Goal: Task Accomplishment & Management: Manage account settings

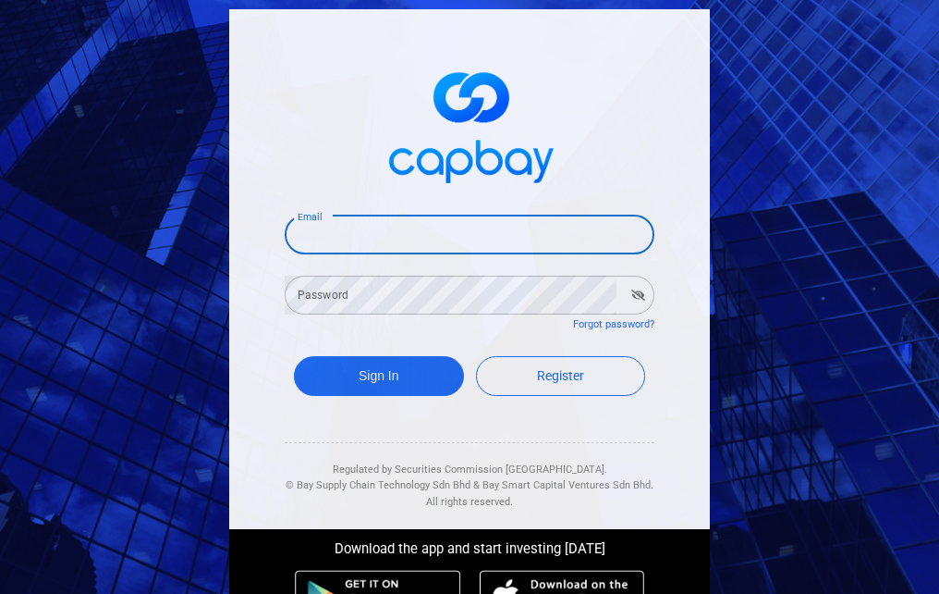
click at [363, 237] on input "Email" at bounding box center [470, 234] width 370 height 39
type input "[EMAIL_ADDRESS][DOMAIN_NAME]"
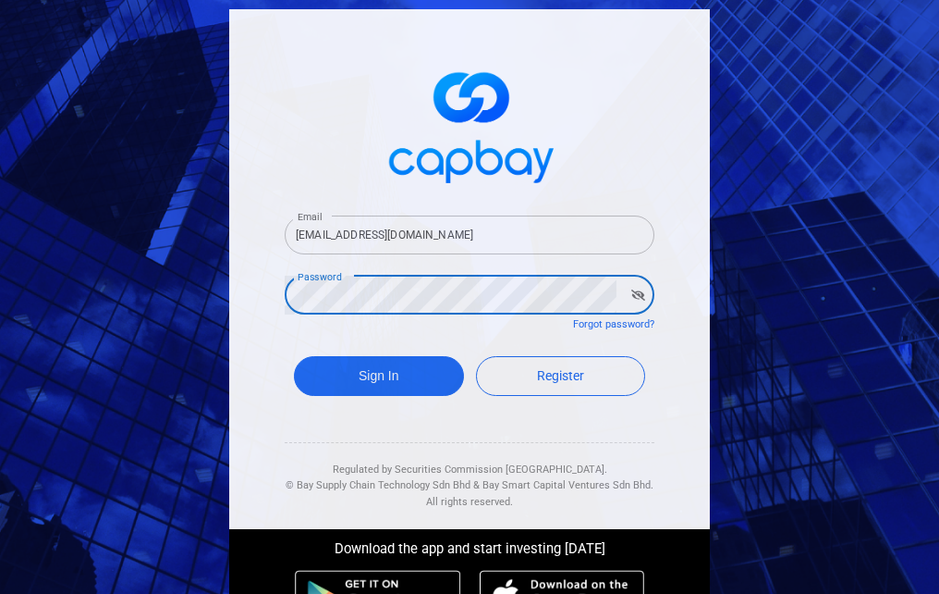
click at [294, 356] on button "Sign In" at bounding box center [379, 376] width 170 height 40
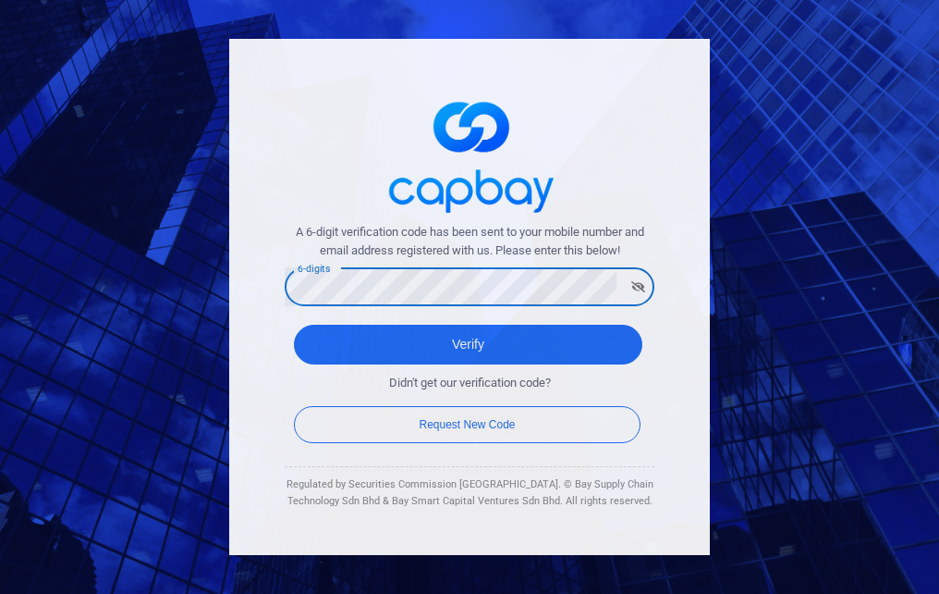
click at [294, 325] on button "Verify" at bounding box center [468, 345] width 349 height 40
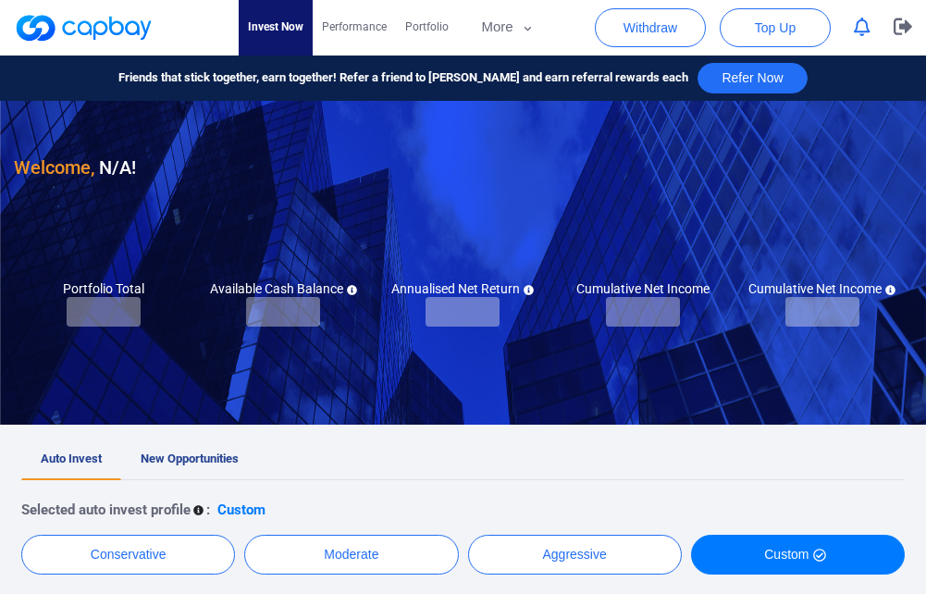
checkbox input "true"
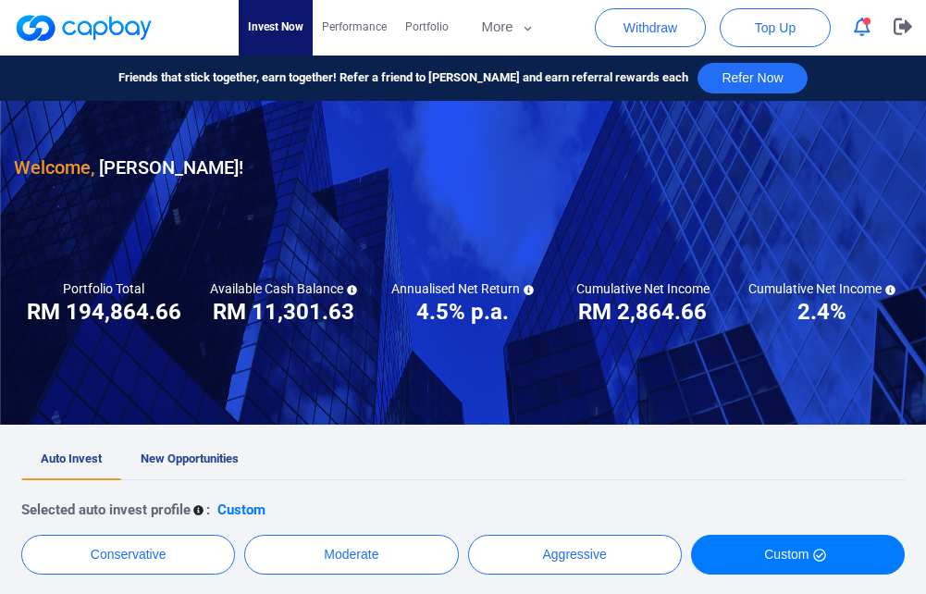
click at [862, 25] on icon "button" at bounding box center [861, 27] width 17 height 19
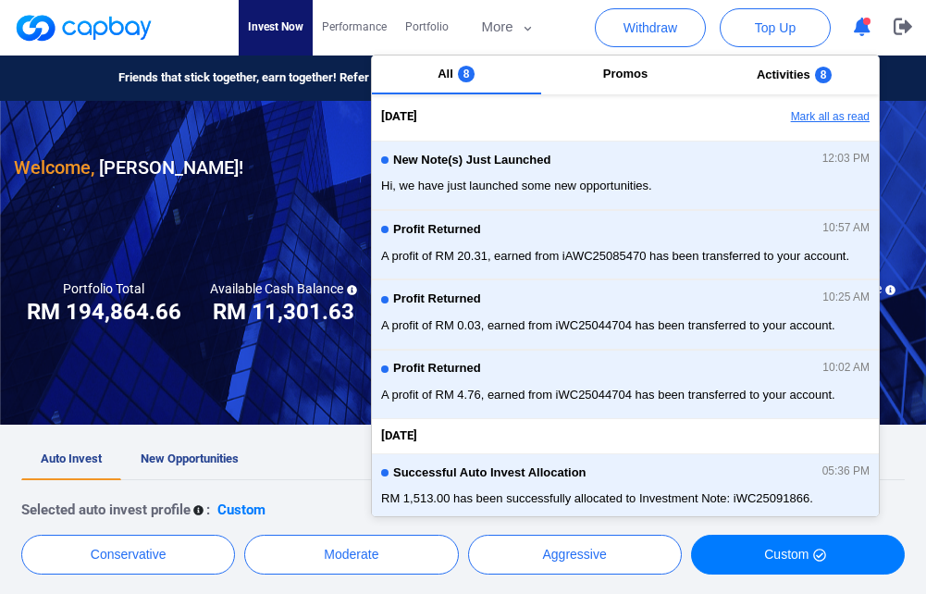
click at [814, 116] on button "Mark all as read" at bounding box center [779, 117] width 199 height 31
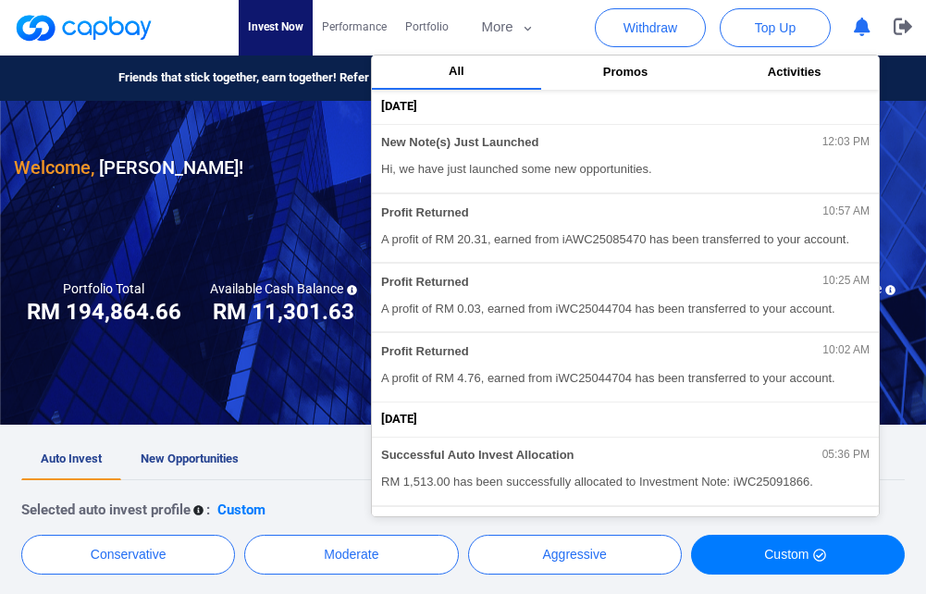
click at [349, 443] on ul "Auto Invest New Opportunities" at bounding box center [462, 459] width 883 height 41
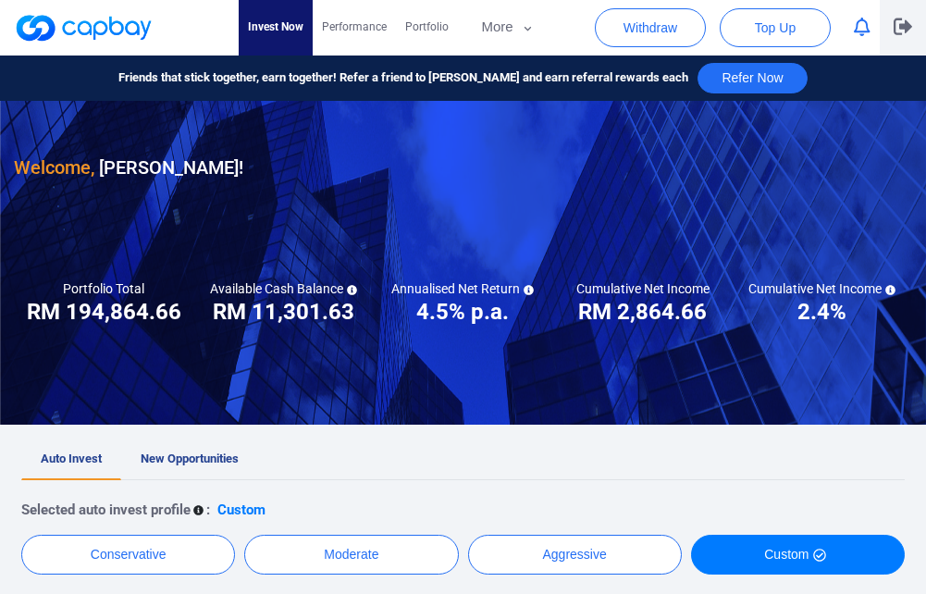
click at [902, 22] on icon "button" at bounding box center [902, 27] width 18 height 18
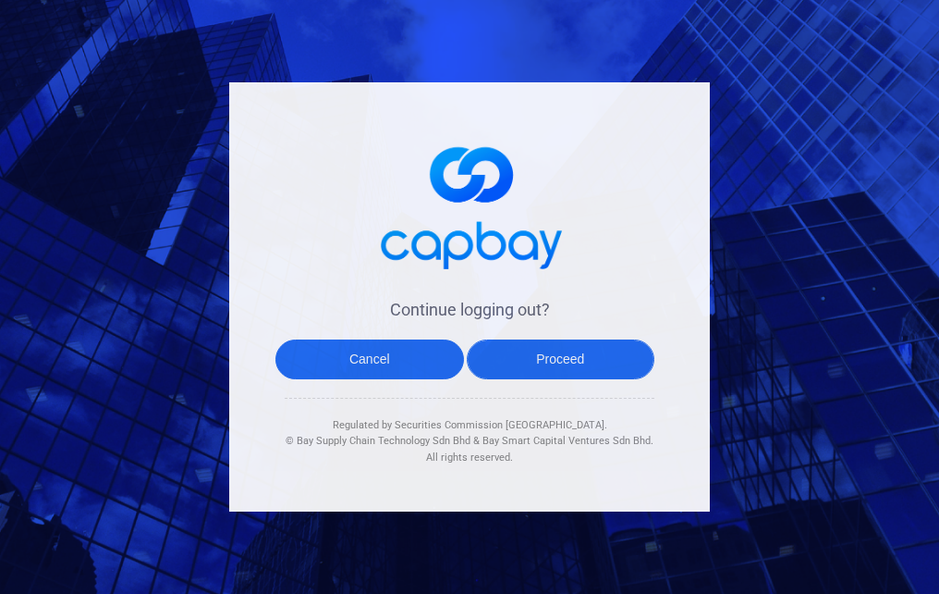
click at [566, 359] on button "Proceed" at bounding box center [561, 359] width 189 height 40
